Goal: Browse casually

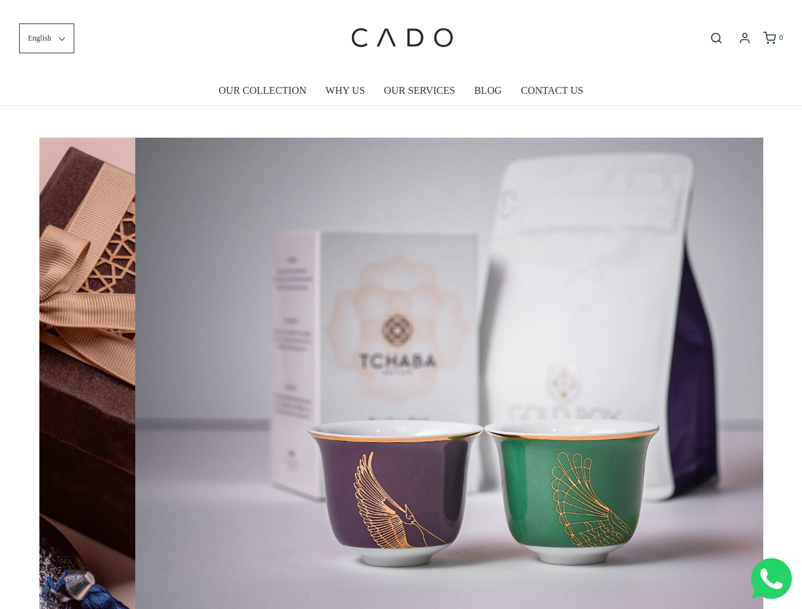
scroll to position [0, 6513]
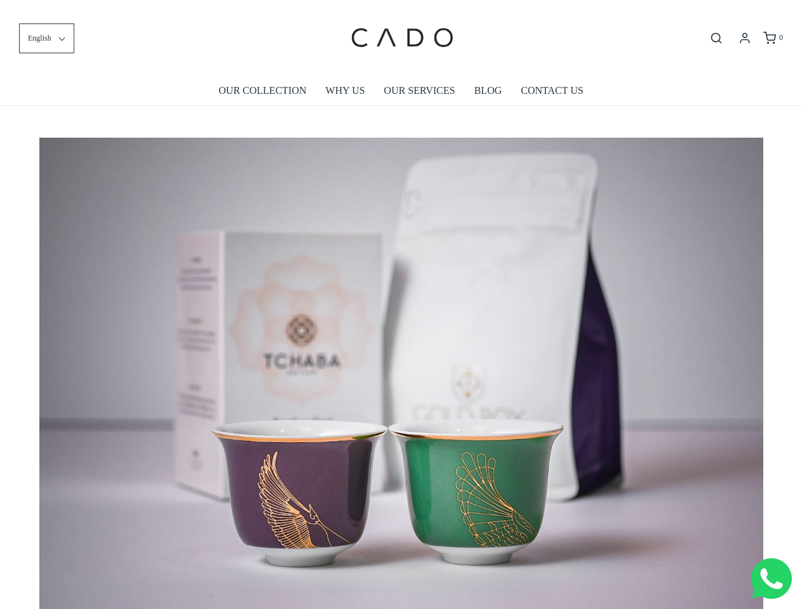
click at [401, 305] on img at bounding box center [401, 379] width 724 height 482
click at [46, 38] on span "English" at bounding box center [39, 38] width 23 height 12
click at [716, 38] on icon "Open search bar" at bounding box center [715, 38] width 15 height 13
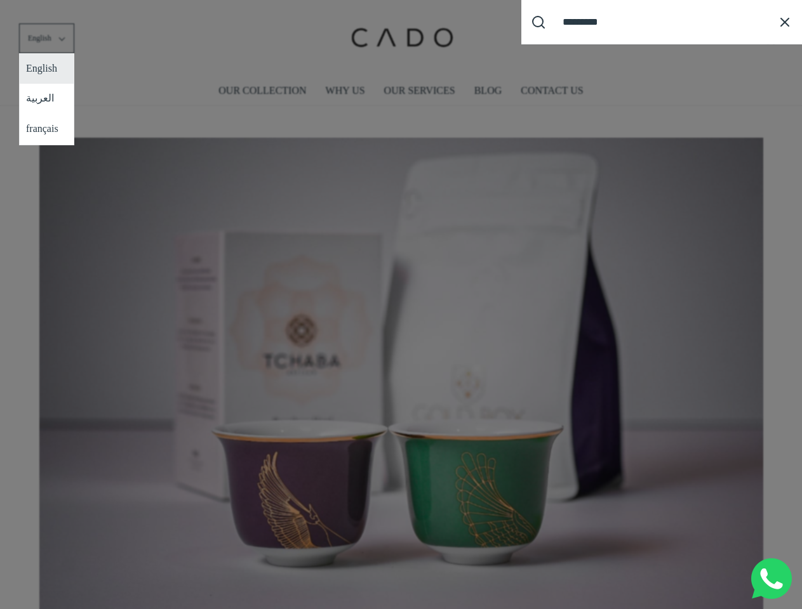
click at [401, 369] on div "Search our site cadogifting Loading..." at bounding box center [401, 304] width 802 height 609
